Goal: Task Accomplishment & Management: Manage account settings

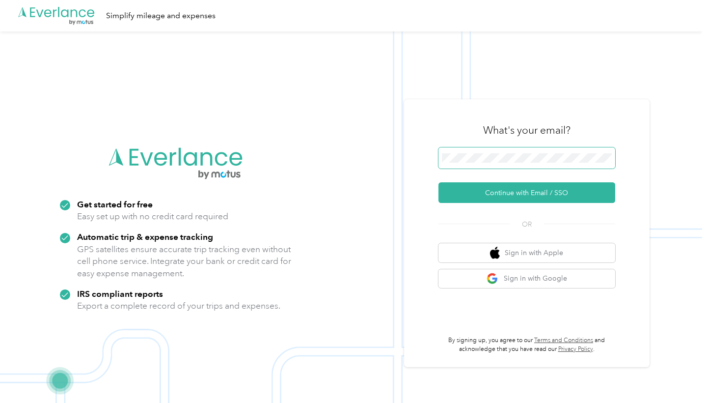
click at [530, 193] on button "Continue with Email / SSO" at bounding box center [527, 192] width 177 height 21
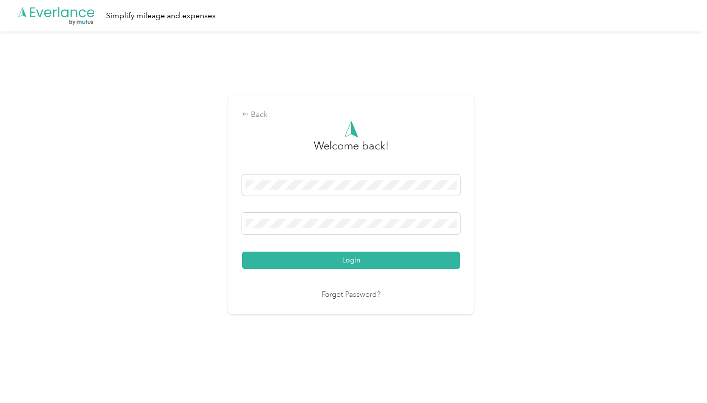
click at [354, 259] on button "Login" at bounding box center [351, 259] width 218 height 17
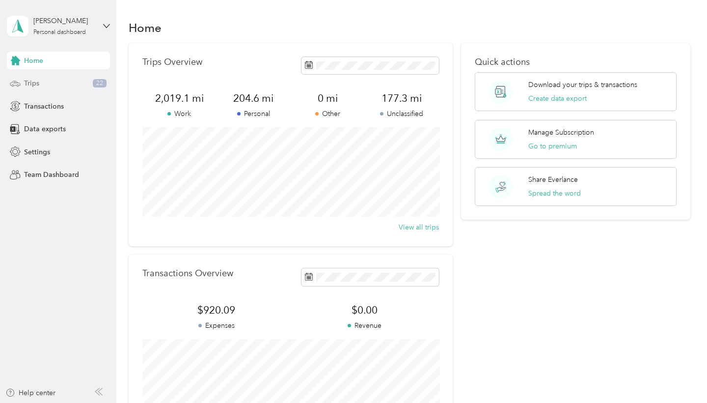
click at [58, 81] on div "Trips 22" at bounding box center [58, 84] width 103 height 18
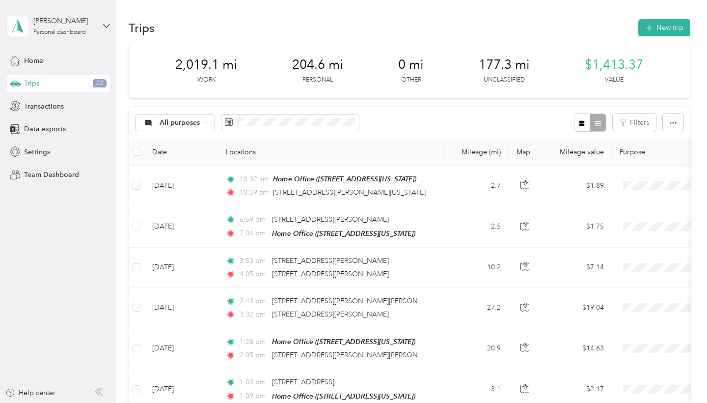
click at [97, 32] on div "[PERSON_NAME] Personal dashboard" at bounding box center [58, 26] width 103 height 34
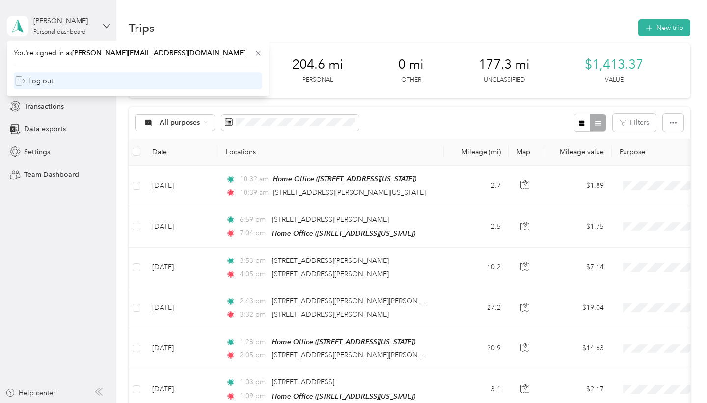
click at [76, 79] on div "Log out" at bounding box center [138, 80] width 249 height 17
